Goal: Transaction & Acquisition: Purchase product/service

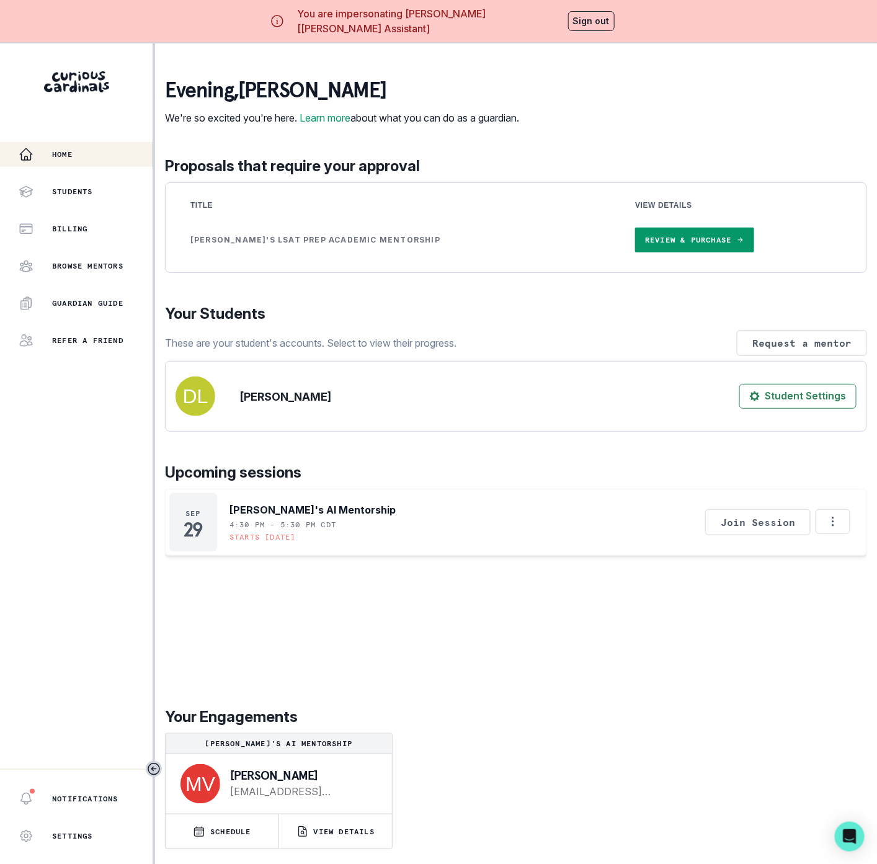
click at [639, 252] on link "Review & Purchase" at bounding box center [694, 240] width 118 height 25
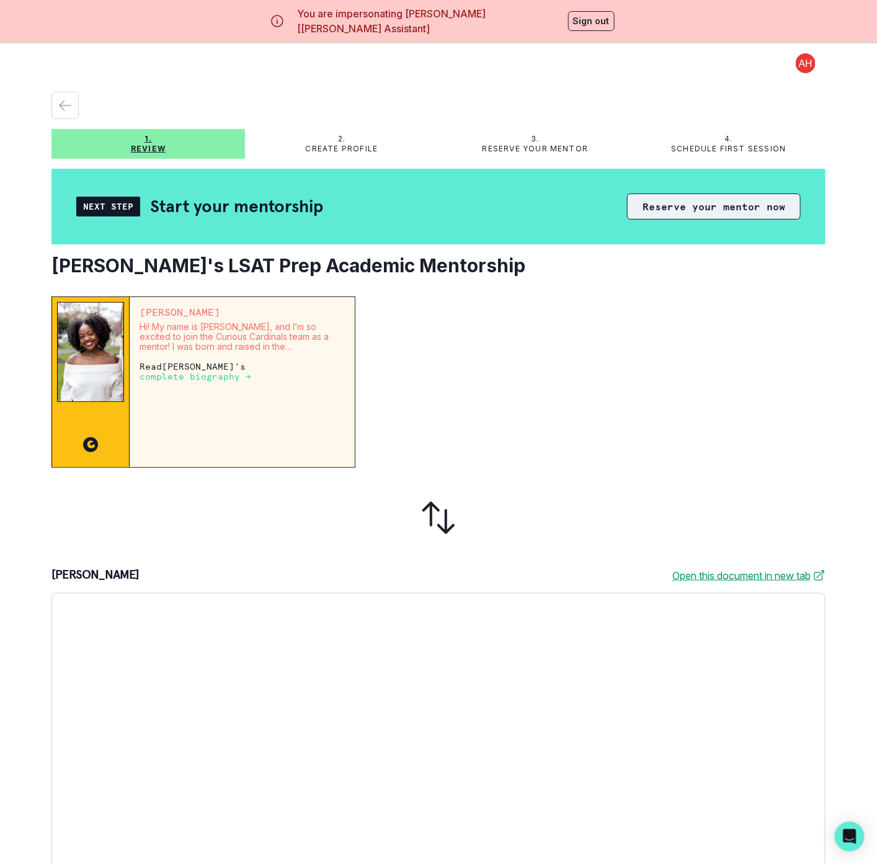
click at [672, 207] on button "Reserve your mentor now" at bounding box center [714, 207] width 174 height 26
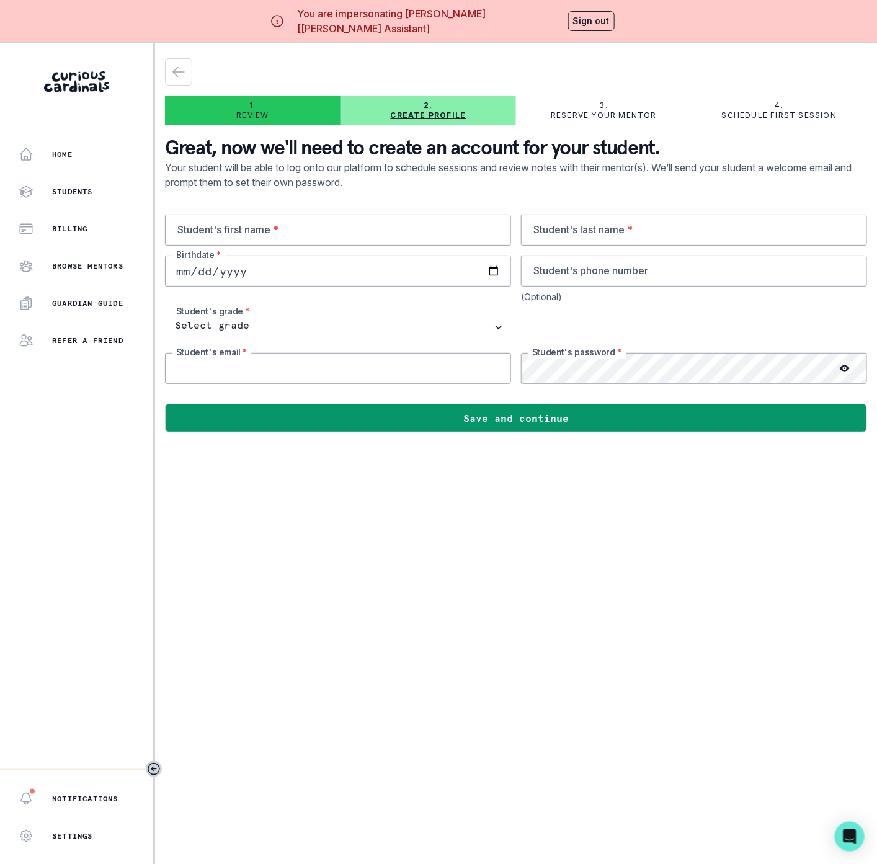
type input "[EMAIL_ADDRESS][DOMAIN_NAME]"
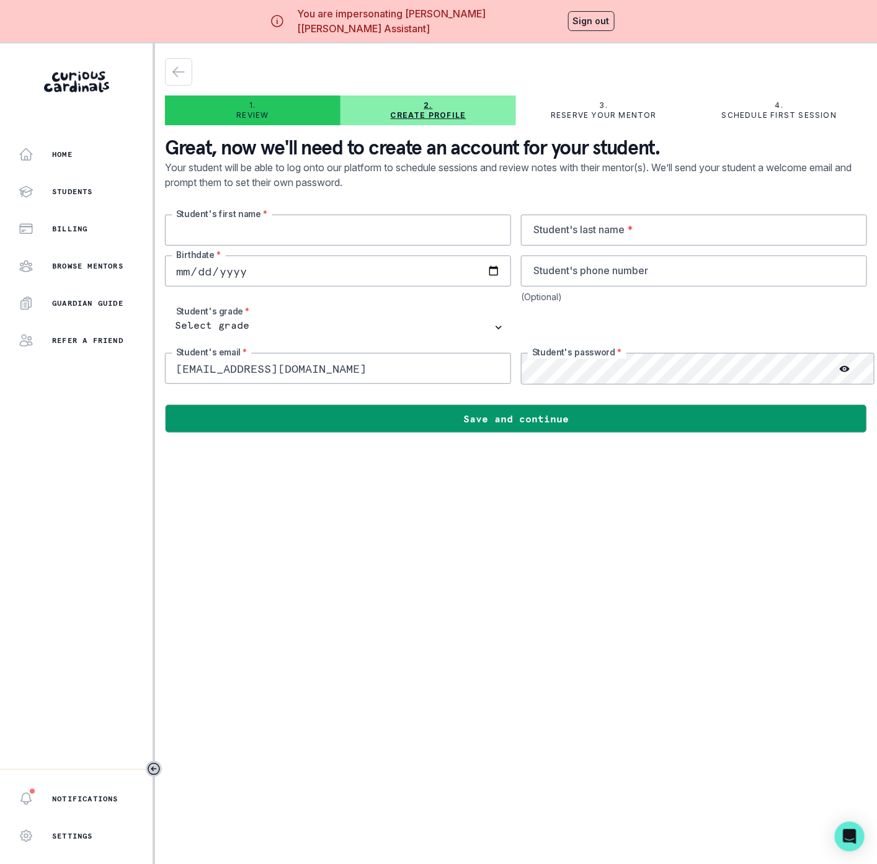
click at [231, 233] on input "text" at bounding box center [338, 230] width 346 height 31
click at [201, 230] on input "text" at bounding box center [338, 230] width 346 height 31
paste input "[PERSON_NAME]"
type input "[PERSON_NAME]"
click at [633, 226] on input "text" at bounding box center [694, 230] width 346 height 31
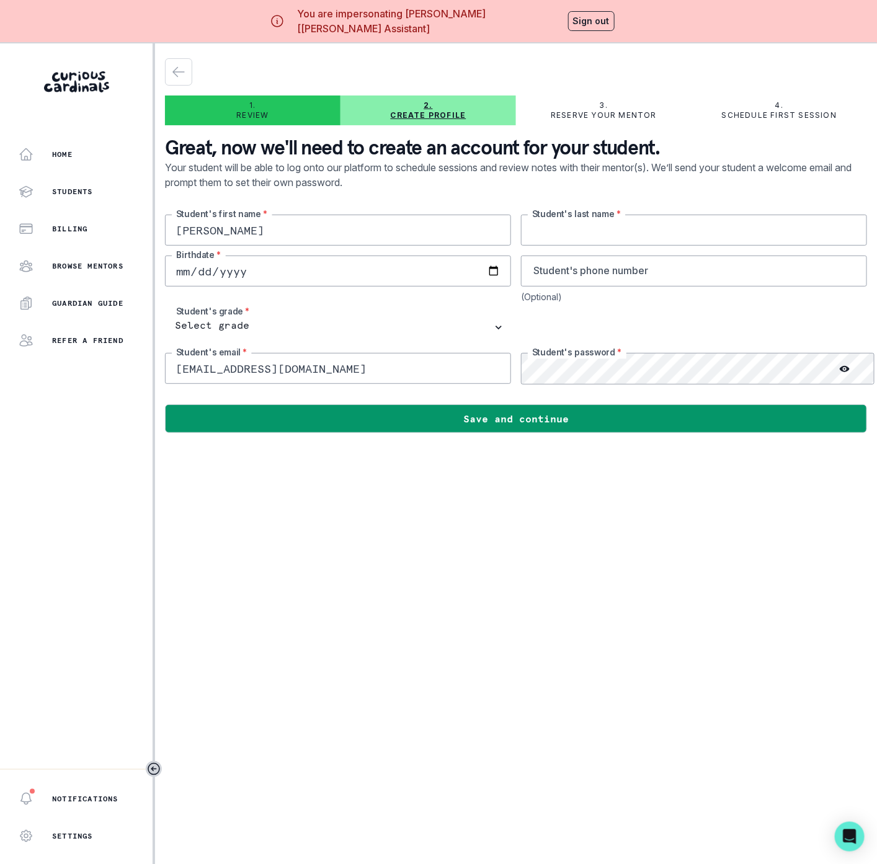
click at [586, 233] on input "text" at bounding box center [694, 230] width 346 height 31
paste input "Levy"
type input "Levy"
click at [287, 272] on input "date" at bounding box center [338, 271] width 346 height 31
type input "[DATE]"
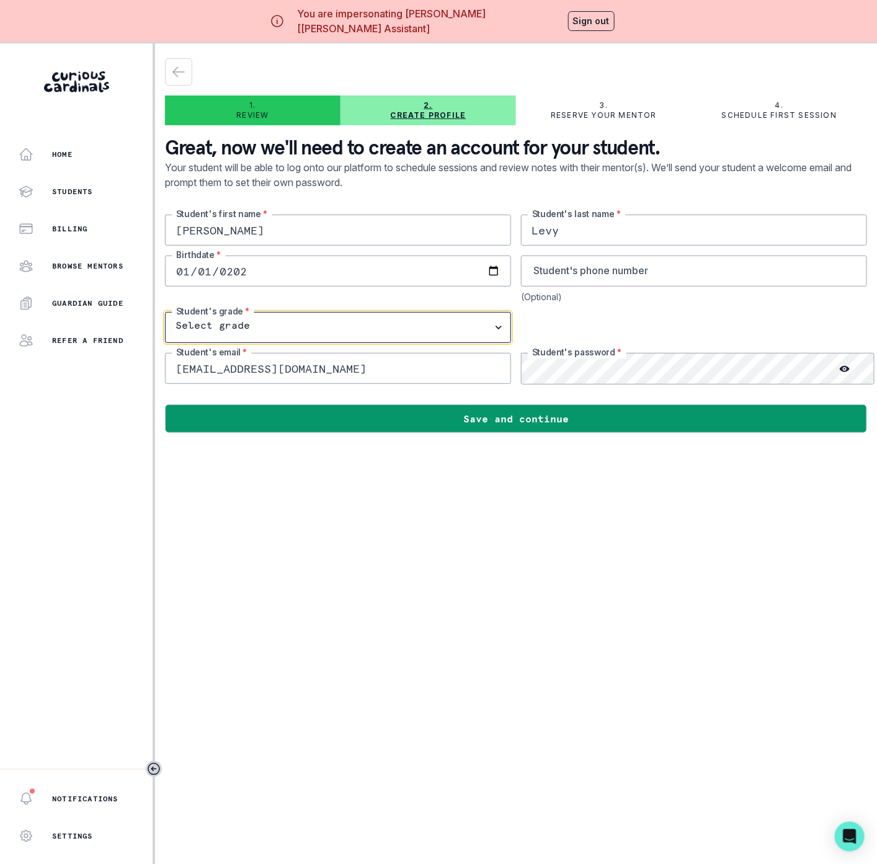
click at [244, 322] on select "Select grade 1st Grade 2nd Grade 3rd Grade 4th Grade 5th Grade 6th Grade 7th Gr…" at bounding box center [338, 327] width 346 height 31
select select "12th Grade"
click at [165, 312] on select "Select grade 1st Grade 2nd Grade 3rd Grade 4th Grade 5th Grade 6th Grade 7th Gr…" at bounding box center [338, 327] width 346 height 31
drag, startPoint x: 569, startPoint y: 594, endPoint x: 391, endPoint y: 475, distance: 214.2
click at [569, 592] on main "1. Review 2. Create profile 3. Reserve your mentor 4. Schedule first session Gr…" at bounding box center [516, 475] width 722 height 864
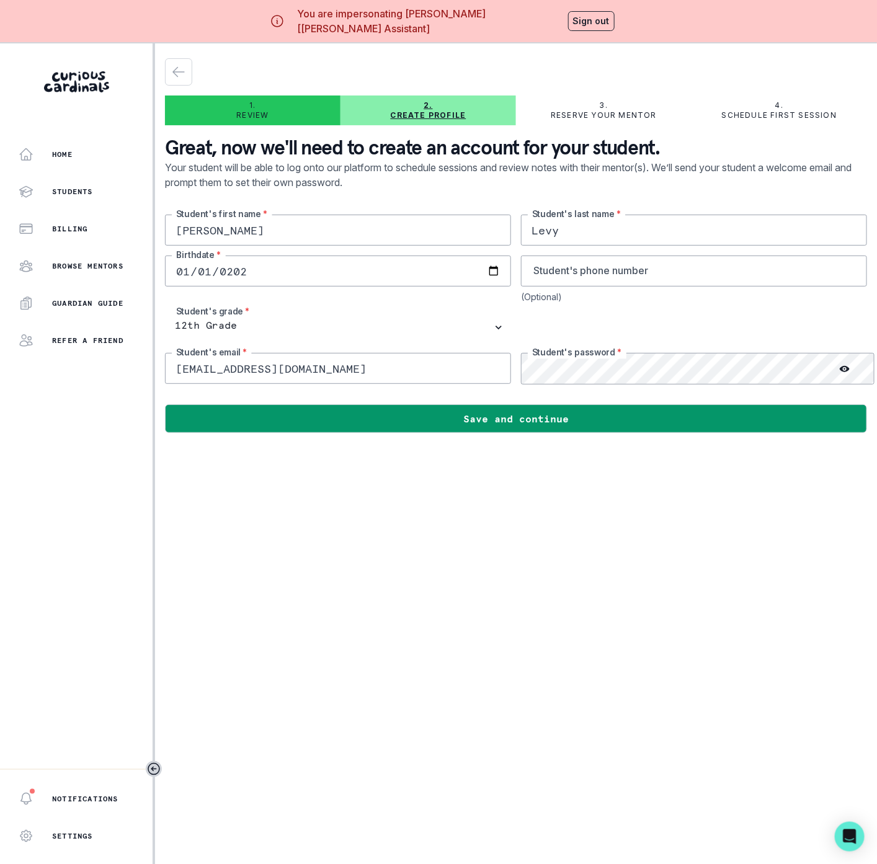
drag, startPoint x: 202, startPoint y: 369, endPoint x: 167, endPoint y: 371, distance: 34.2
click at [167, 371] on input "[EMAIL_ADDRESS][DOMAIN_NAME]" at bounding box center [338, 368] width 346 height 31
drag, startPoint x: 322, startPoint y: 371, endPoint x: 77, endPoint y: 386, distance: 245.5
click at [77, 386] on div "Home Students Billing Browse Mentors Guardian Guide Refer a friend Notification…" at bounding box center [438, 475] width 877 height 864
paste input "[EMAIL_ADDRESS]"
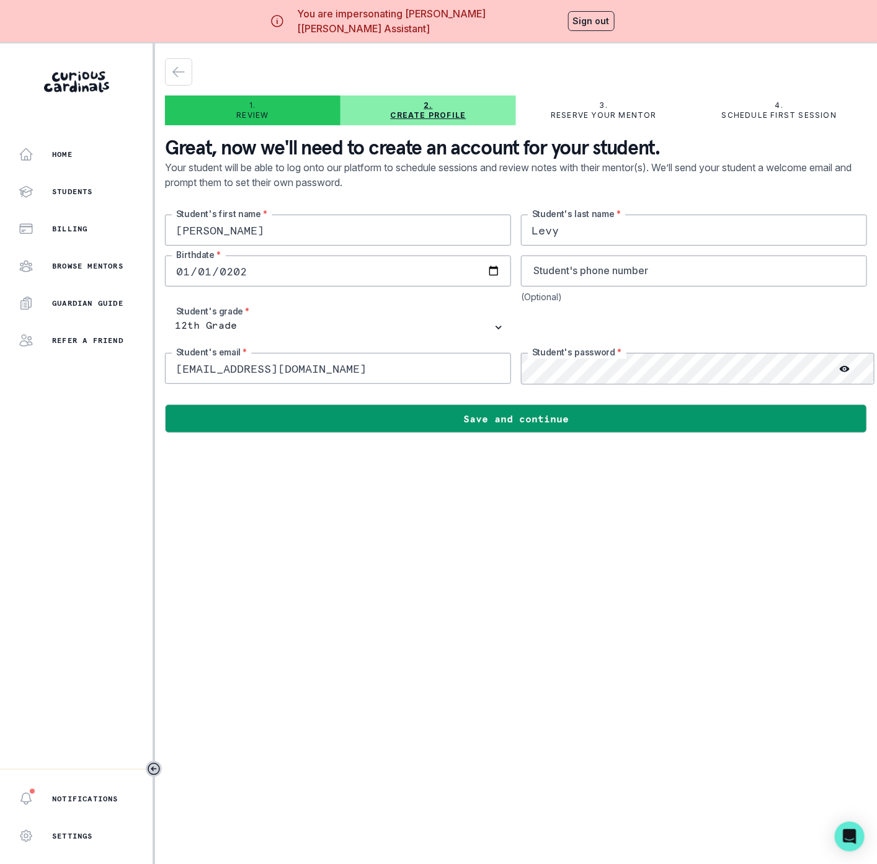
type input "[EMAIL_ADDRESS][DOMAIN_NAME]"
click at [501, 369] on div "[PERSON_NAME]'s first name * [PERSON_NAME] Student's last name * [DEMOGRAPHIC_D…" at bounding box center [516, 300] width 702 height 170
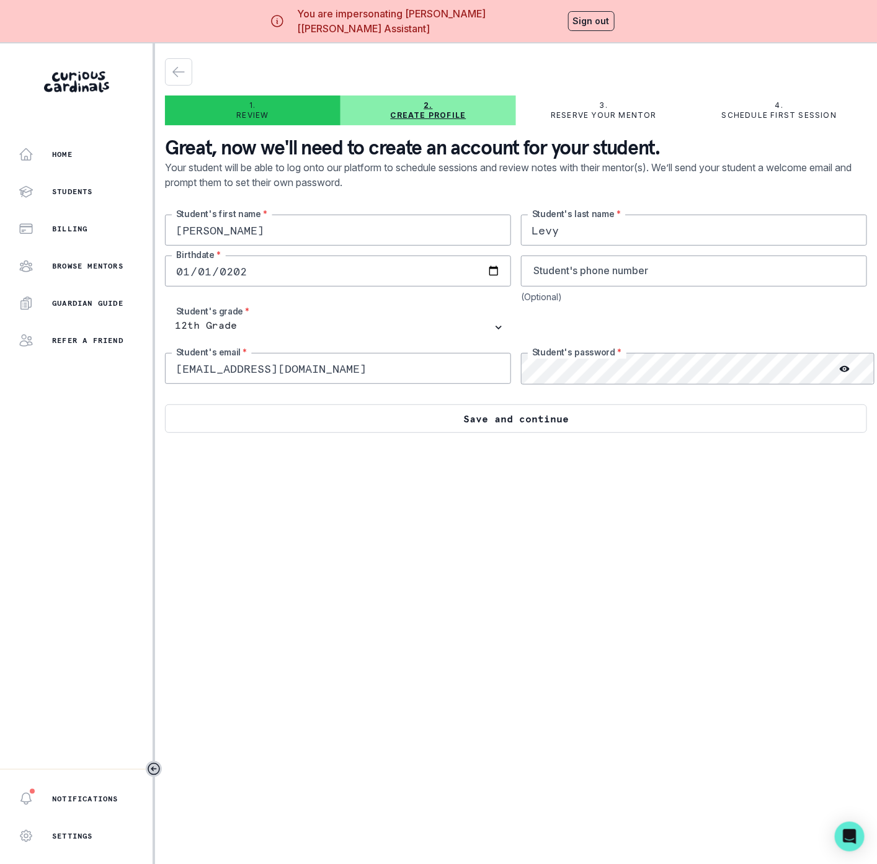
click at [484, 417] on button "Save and continue" at bounding box center [516, 418] width 702 height 29
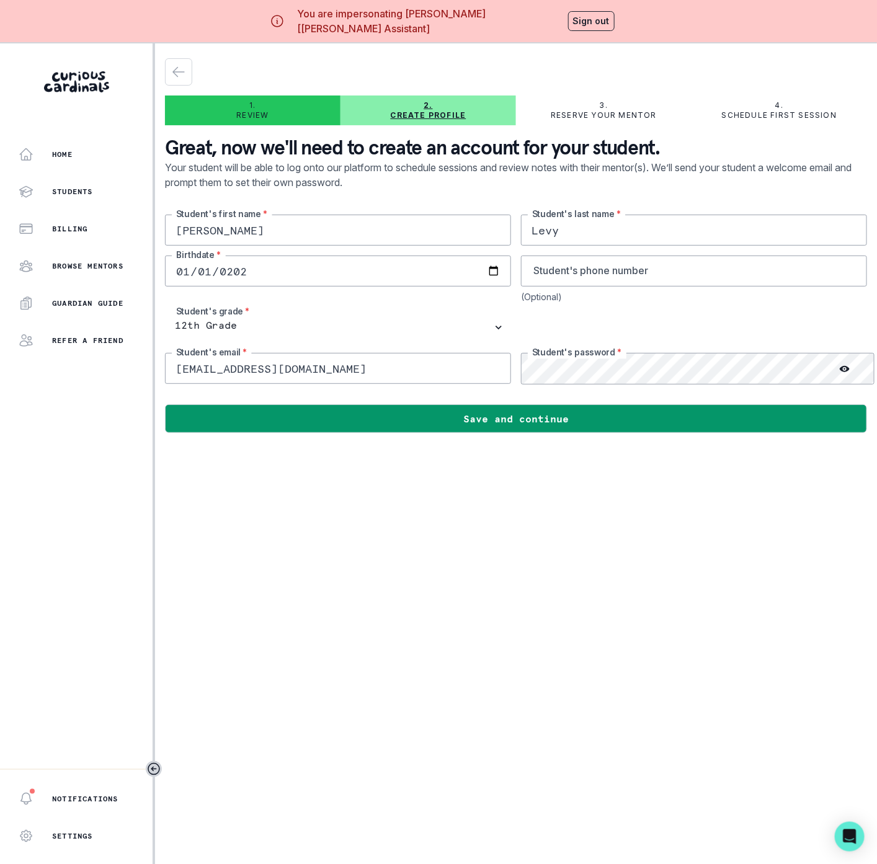
click at [594, 19] on button "Sign out" at bounding box center [591, 21] width 47 height 20
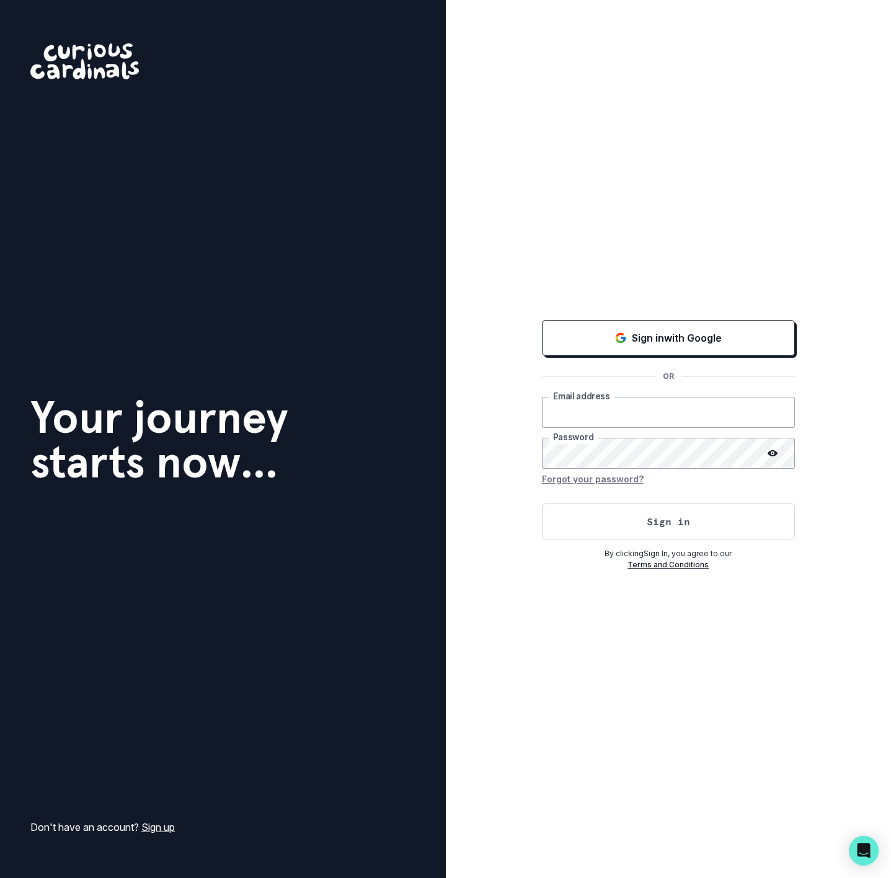
type input "[EMAIL_ADDRESS][DOMAIN_NAME]"
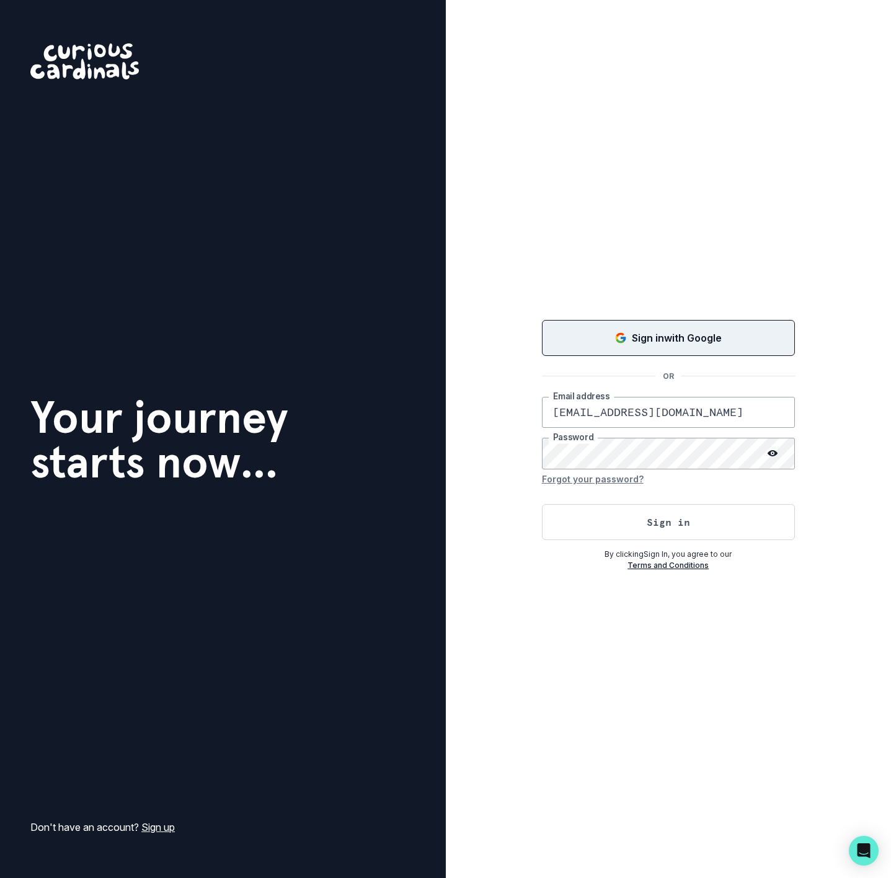
click at [600, 329] on button "Sign in with Google" at bounding box center [668, 338] width 253 height 36
